Goal: Task Accomplishment & Management: Manage account settings

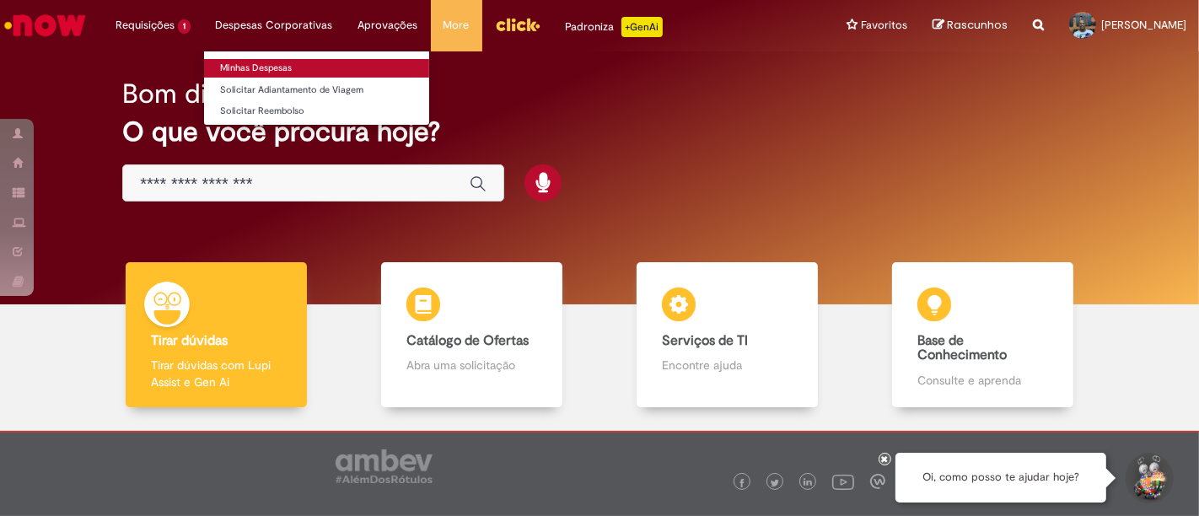
click at [263, 67] on link "Minhas Despesas" at bounding box center [316, 68] width 225 height 19
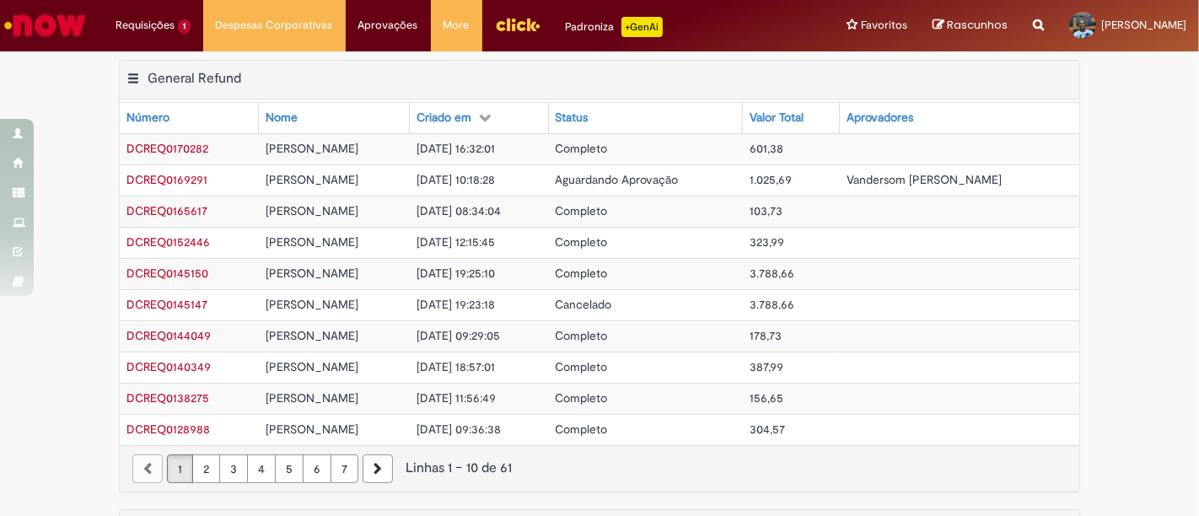
click at [897, 172] on span "Vandersom [PERSON_NAME]" at bounding box center [923, 179] width 155 height 15
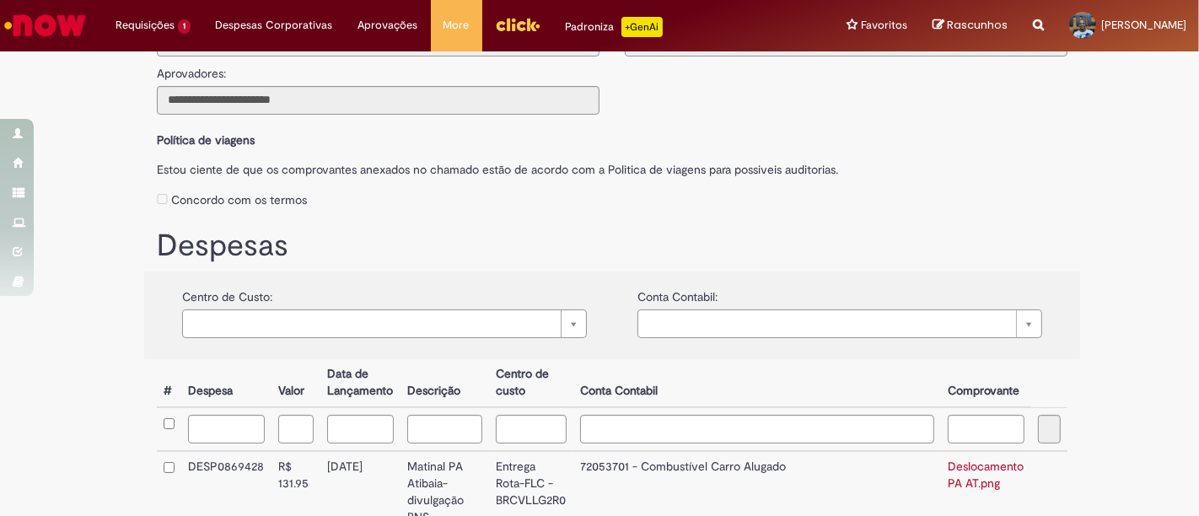
scroll to position [281, 0]
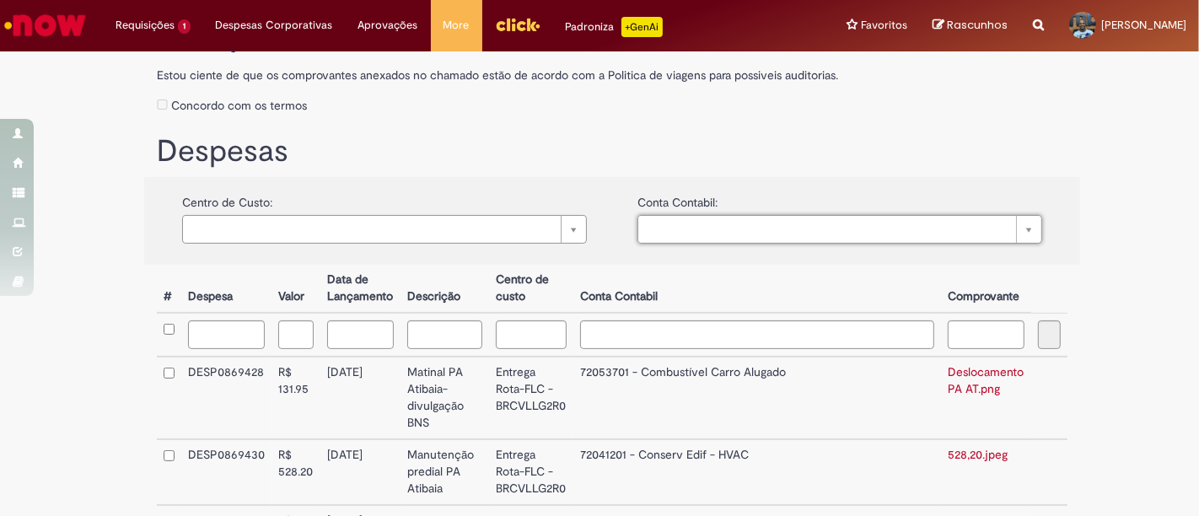
click at [378, 101] on div "Concordo com os termos" at bounding box center [612, 103] width 910 height 31
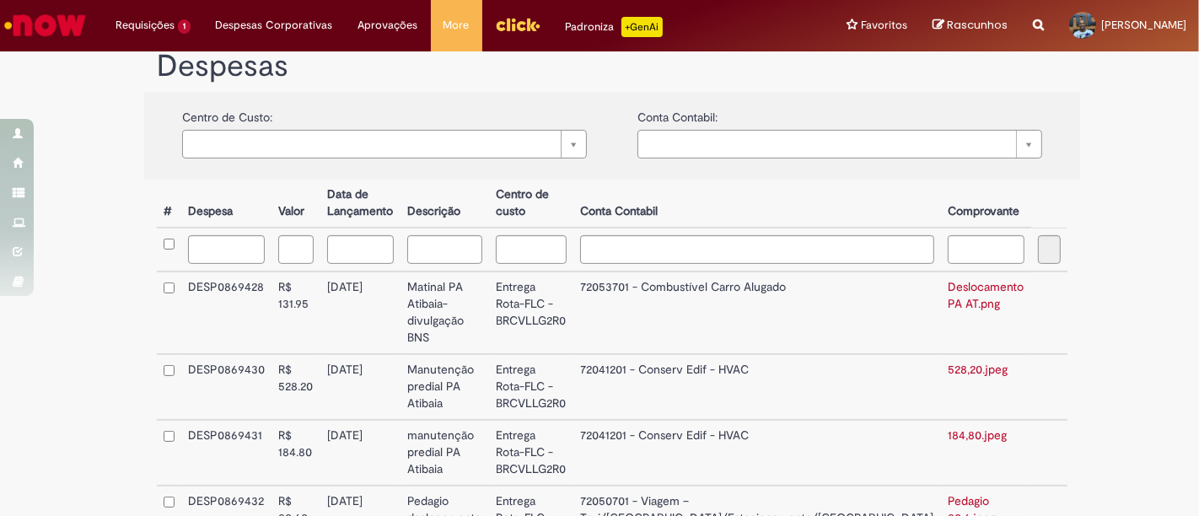
scroll to position [360, 0]
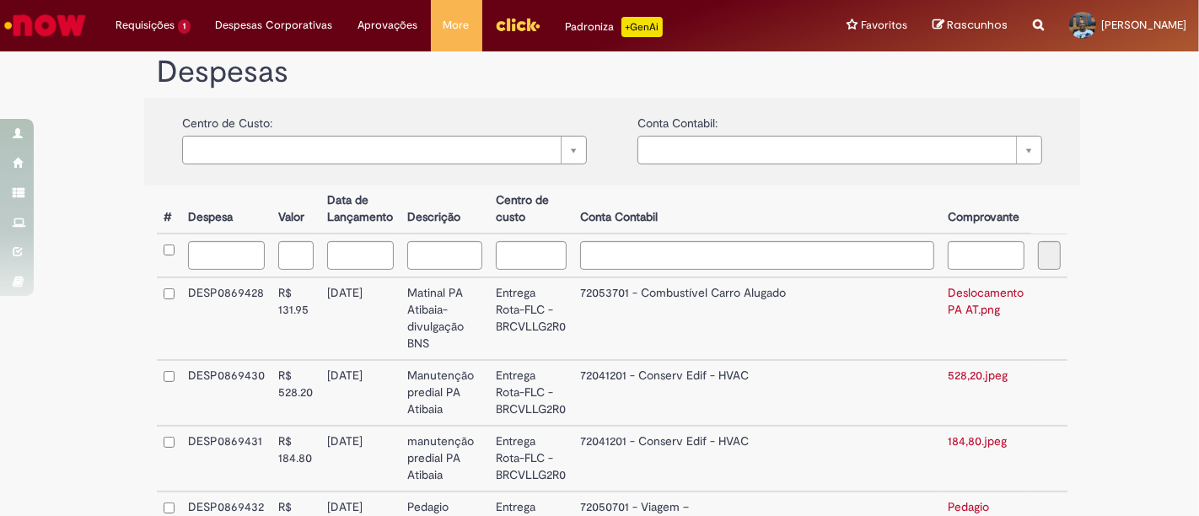
click at [391, 316] on td "[DATE]" at bounding box center [360, 318] width 80 height 83
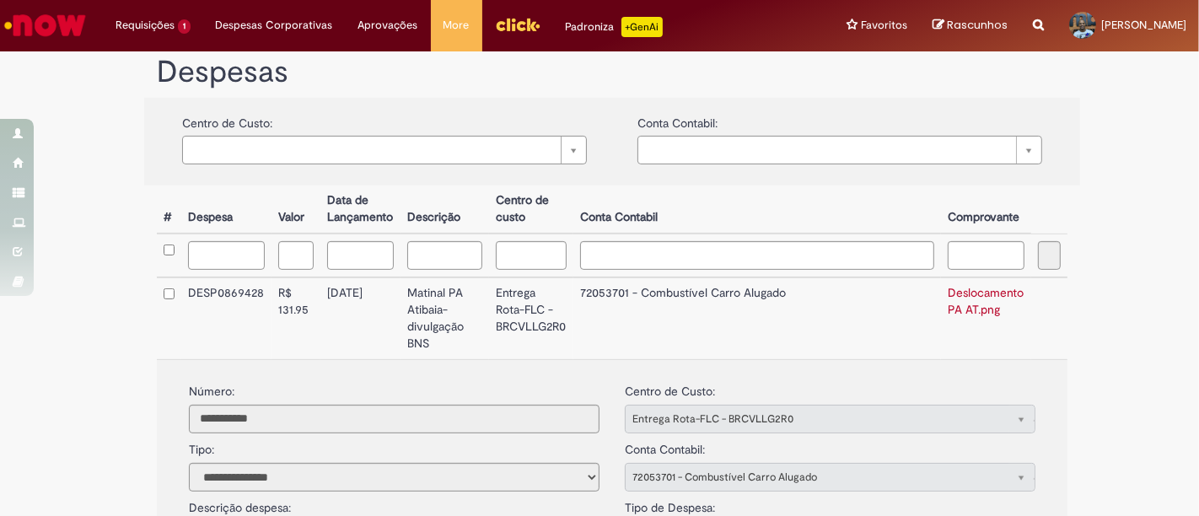
scroll to position [547, 0]
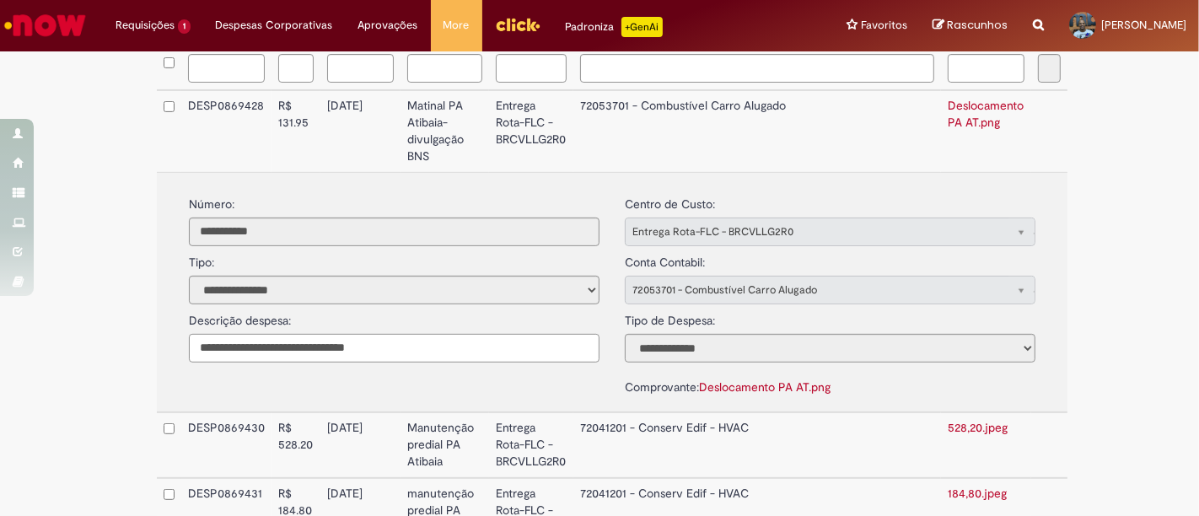
click at [375, 335] on input "**********" at bounding box center [394, 348] width 411 height 29
click at [625, 362] on div "Comprovante: Deslocamento PA AT.png" at bounding box center [830, 379] width 411 height 34
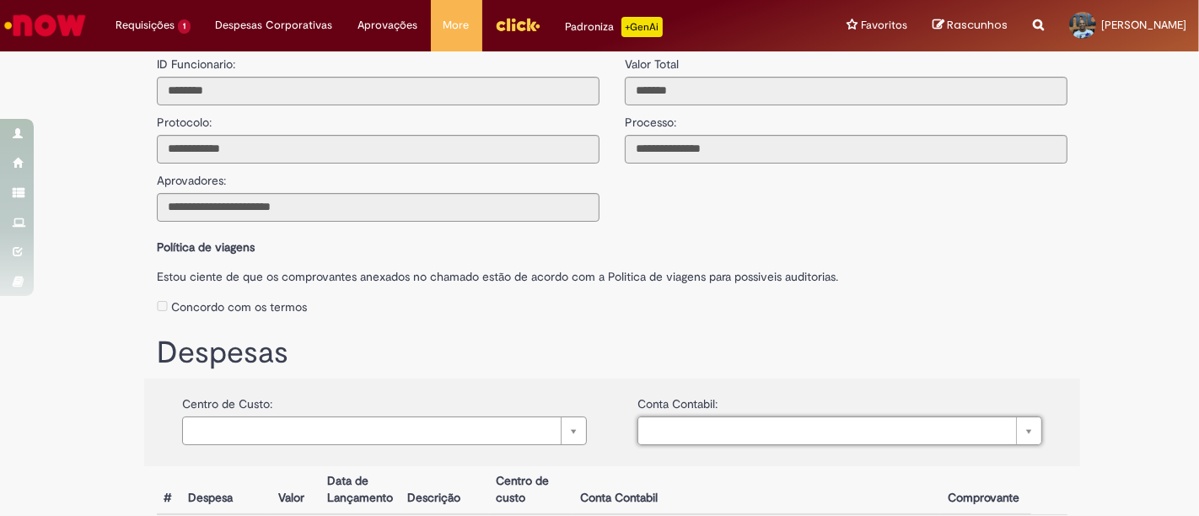
scroll to position [0, 0]
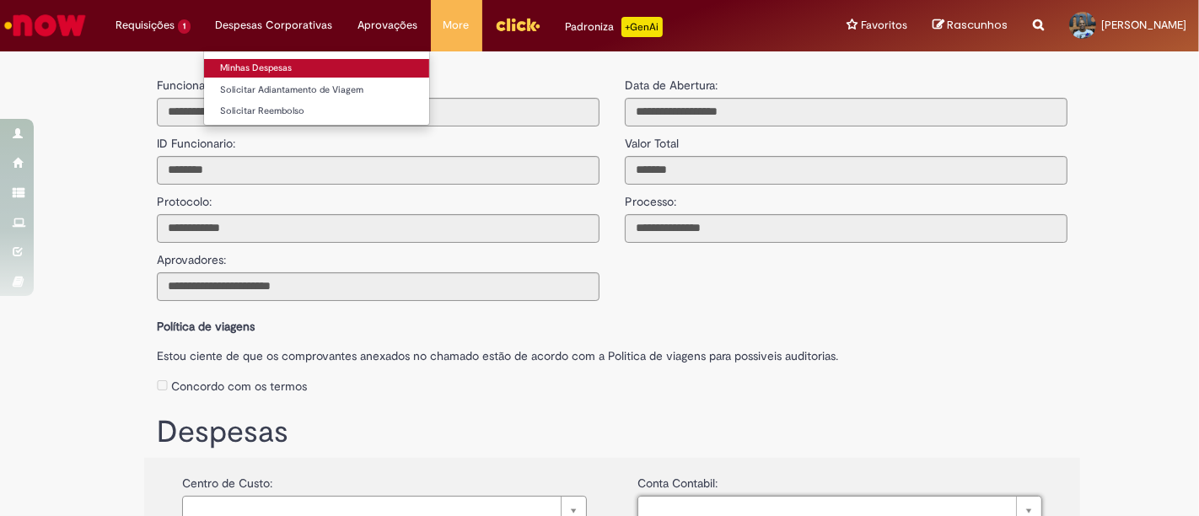
click at [322, 68] on link "Minhas Despesas" at bounding box center [316, 68] width 225 height 19
